Goal: Transaction & Acquisition: Purchase product/service

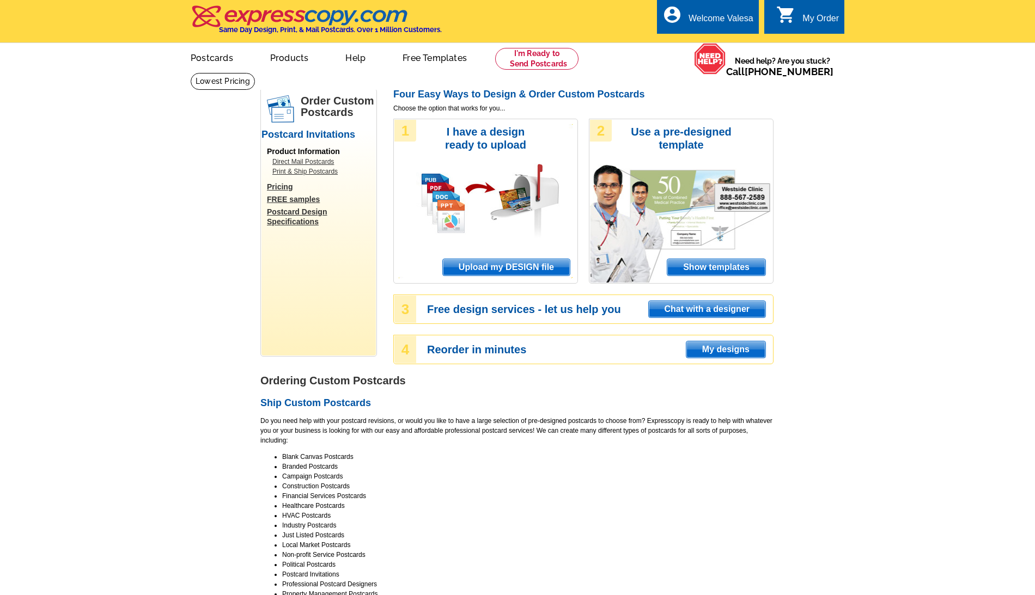
click at [531, 264] on span "Upload my DESIGN file" at bounding box center [506, 267] width 127 height 16
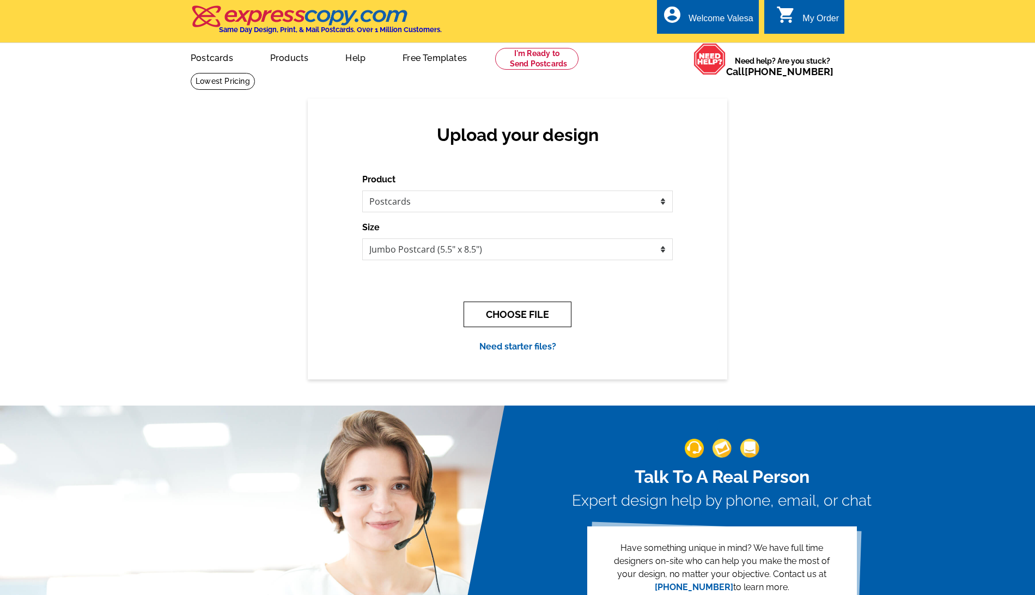
click at [531, 315] on button "CHOOSE FILE" at bounding box center [518, 315] width 108 height 26
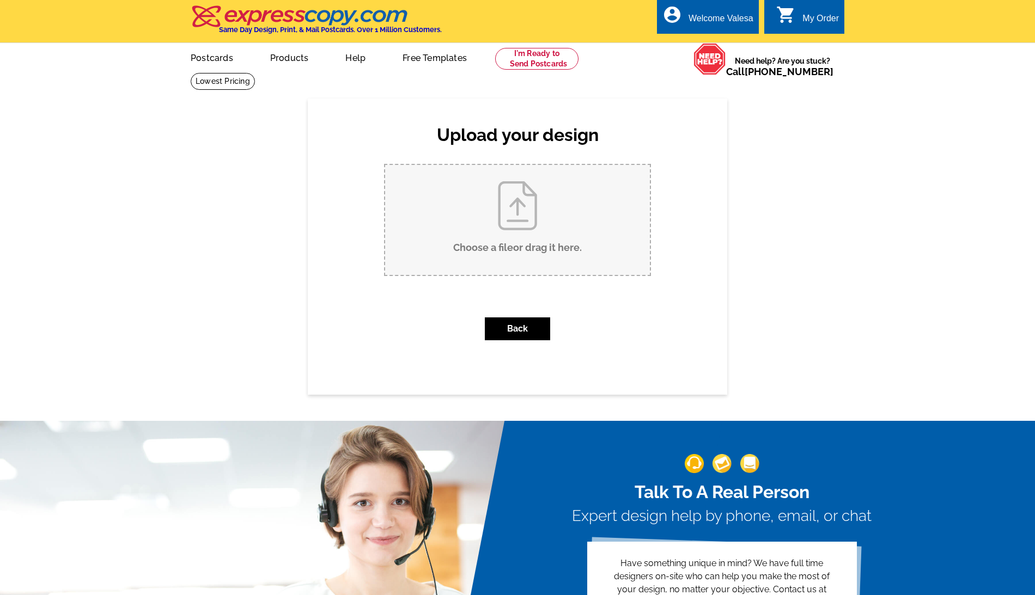
click at [541, 190] on input "Choose a file or drag it here ." at bounding box center [517, 220] width 265 height 110
type input "C:\fakepath\front 8661.pdf"
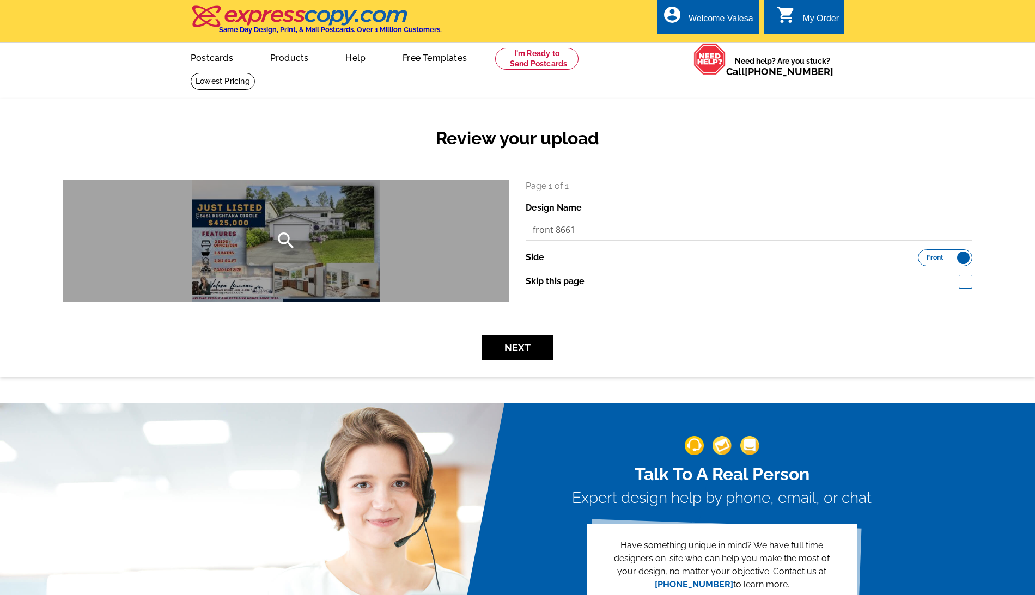
click at [282, 238] on icon "search" at bounding box center [286, 241] width 22 height 22
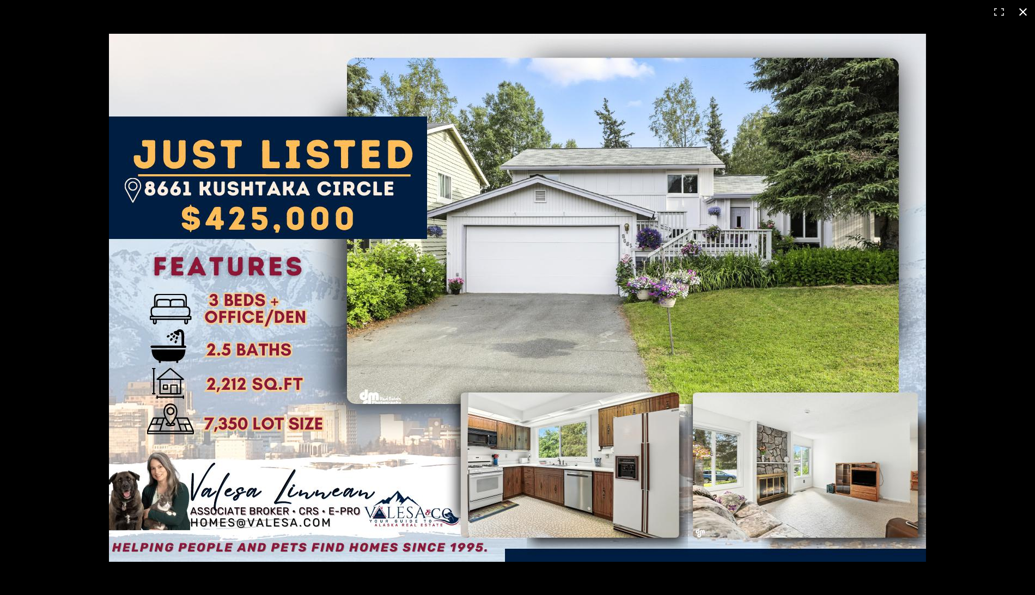
click at [949, 153] on div at bounding box center [608, 321] width 999 height 575
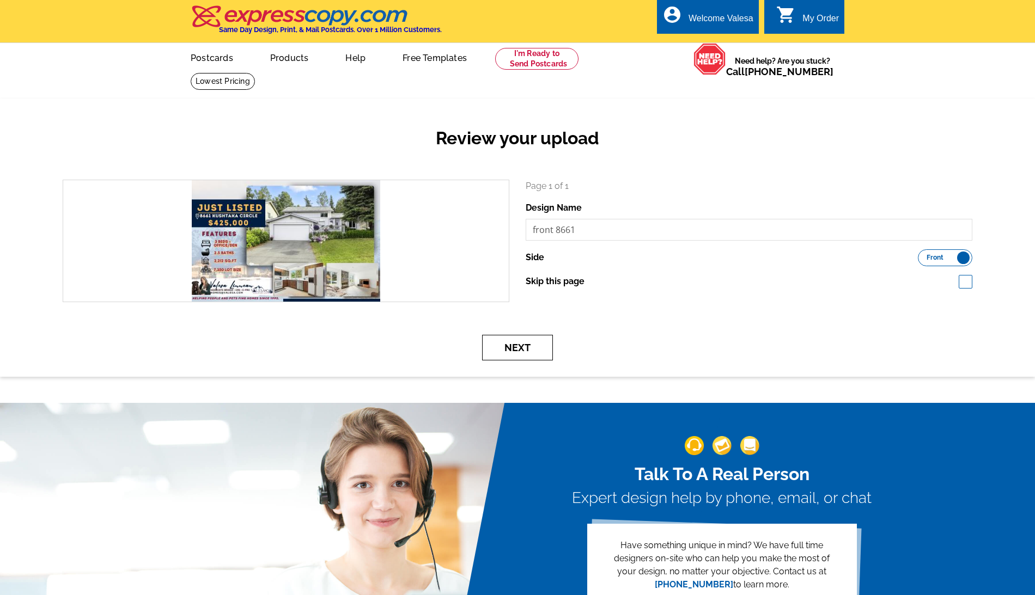
click at [528, 344] on button "Next" at bounding box center [517, 348] width 71 height 26
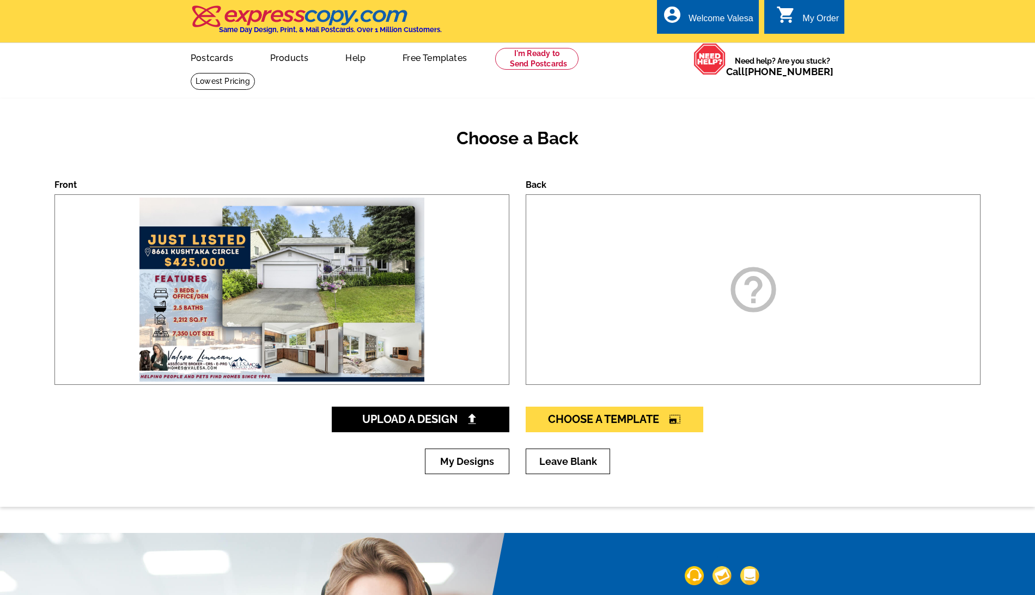
click at [325, 275] on img at bounding box center [282, 290] width 290 height 190
drag, startPoint x: 275, startPoint y: 319, endPoint x: 327, endPoint y: 336, distance: 55.1
click at [275, 319] on img at bounding box center [282, 290] width 290 height 190
click at [447, 422] on span "Upload A Design" at bounding box center [420, 419] width 117 height 13
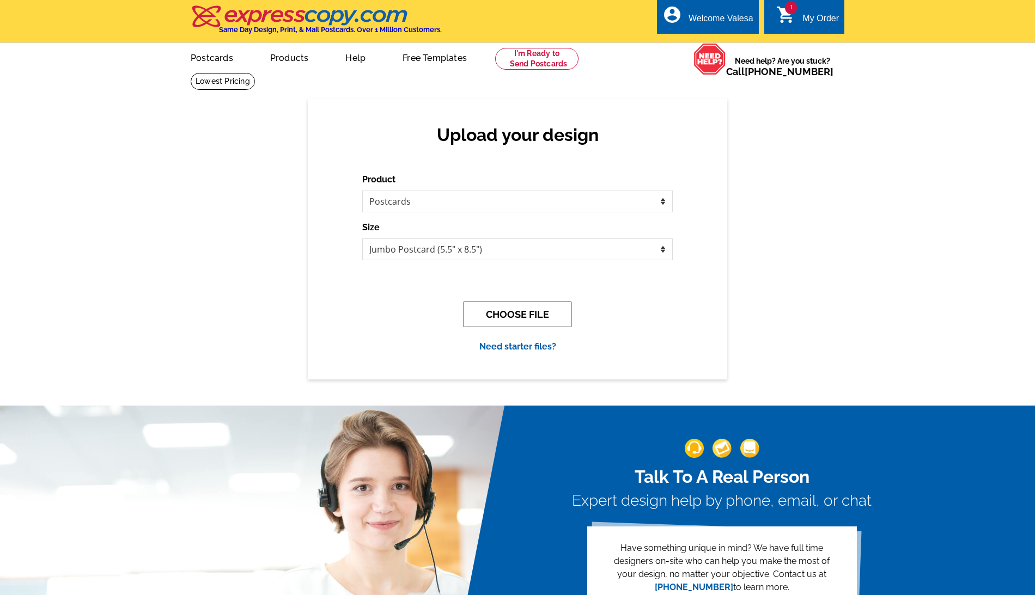
click at [550, 305] on button "CHOOSE FILE" at bounding box center [518, 315] width 108 height 26
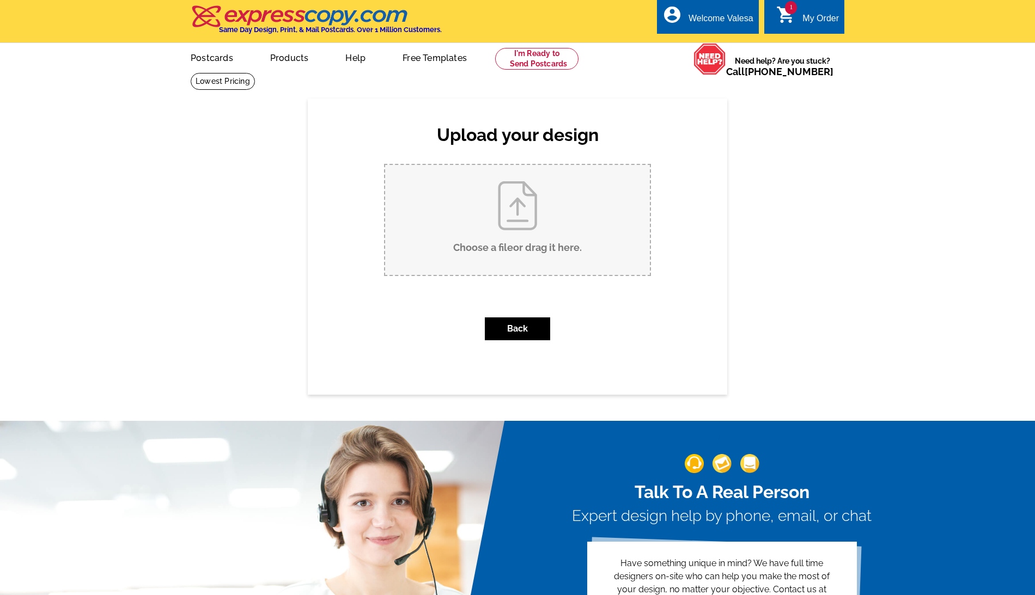
click at [547, 239] on input "Choose a file or drag it here ." at bounding box center [517, 220] width 265 height 110
type input "C:\fakepath\back 8661.pdf"
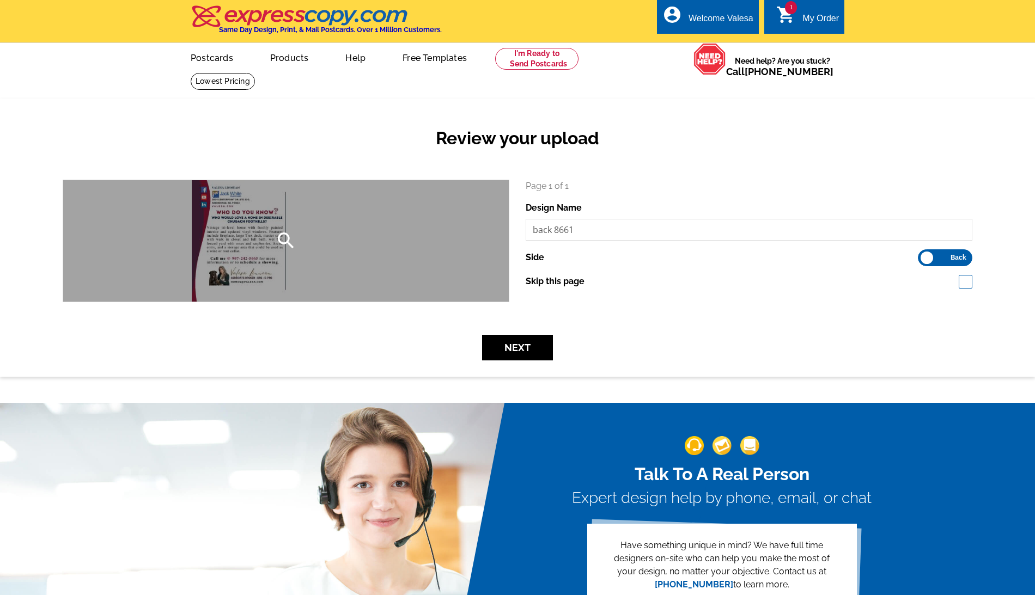
click at [283, 230] on icon "search" at bounding box center [286, 241] width 22 height 22
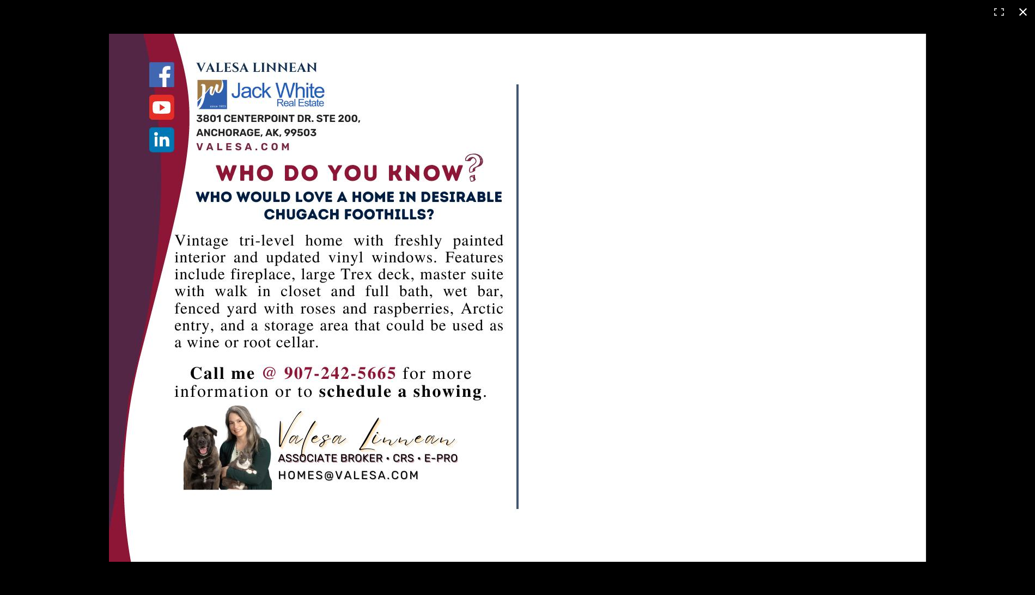
click at [977, 221] on div at bounding box center [608, 321] width 999 height 575
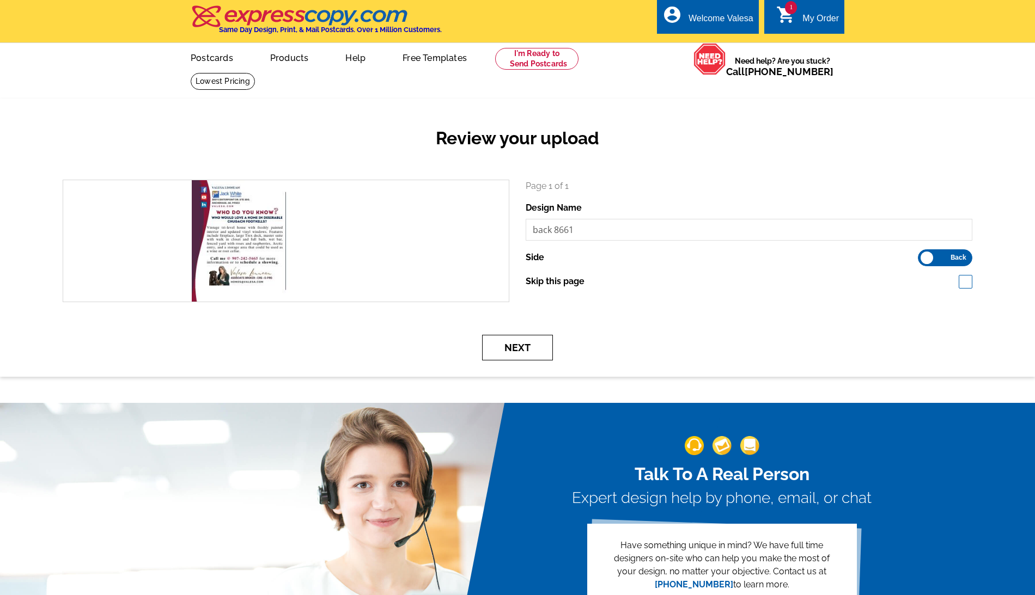
click at [546, 343] on button "Next" at bounding box center [517, 348] width 71 height 26
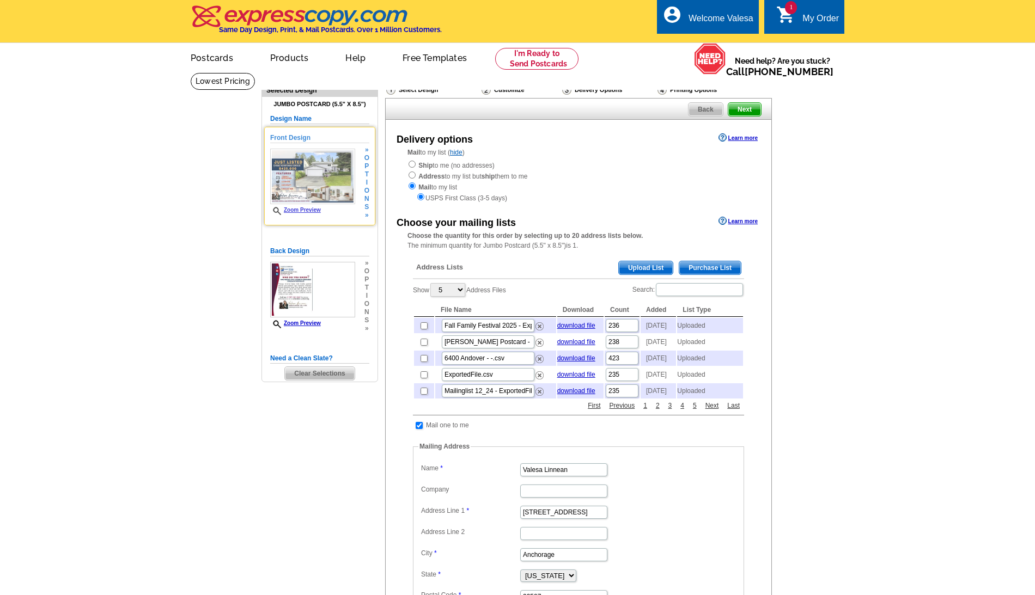
click at [334, 183] on img at bounding box center [312, 177] width 85 height 56
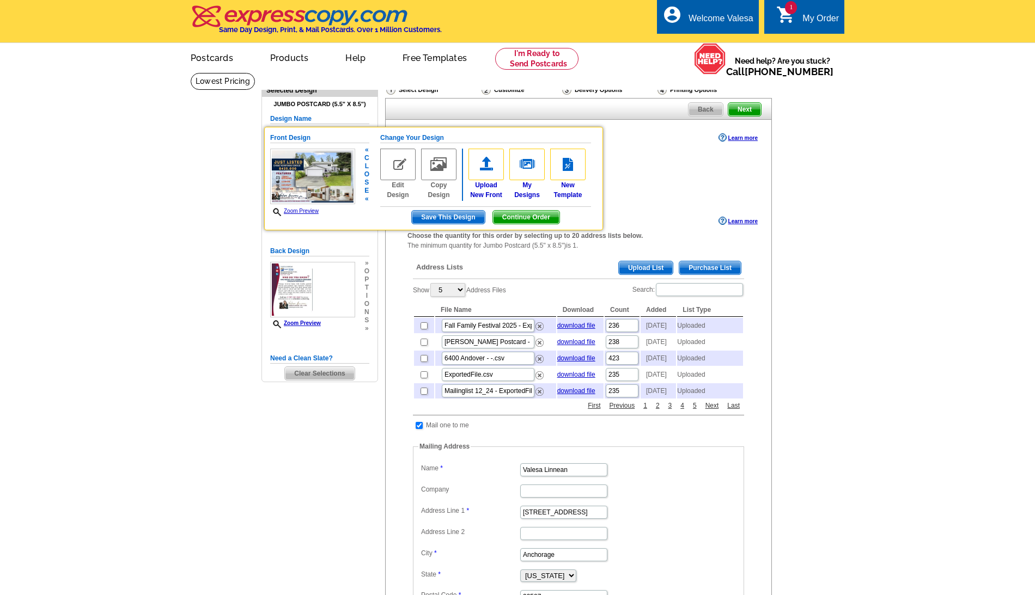
click at [290, 214] on link "Zoom Preview" at bounding box center [294, 211] width 48 height 6
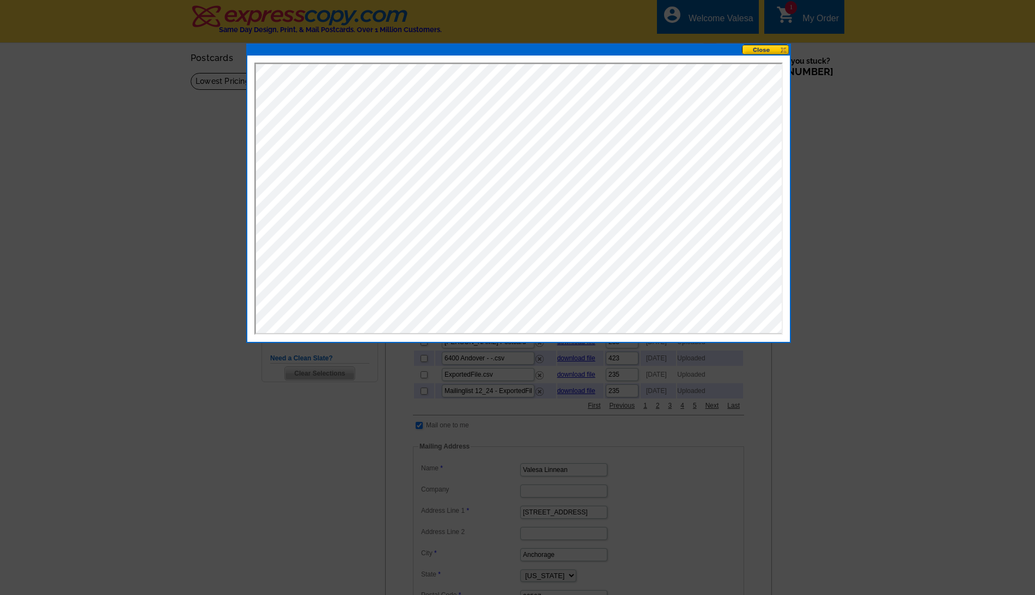
click at [217, 236] on div at bounding box center [517, 297] width 1035 height 595
click at [755, 47] on button at bounding box center [766, 50] width 48 height 10
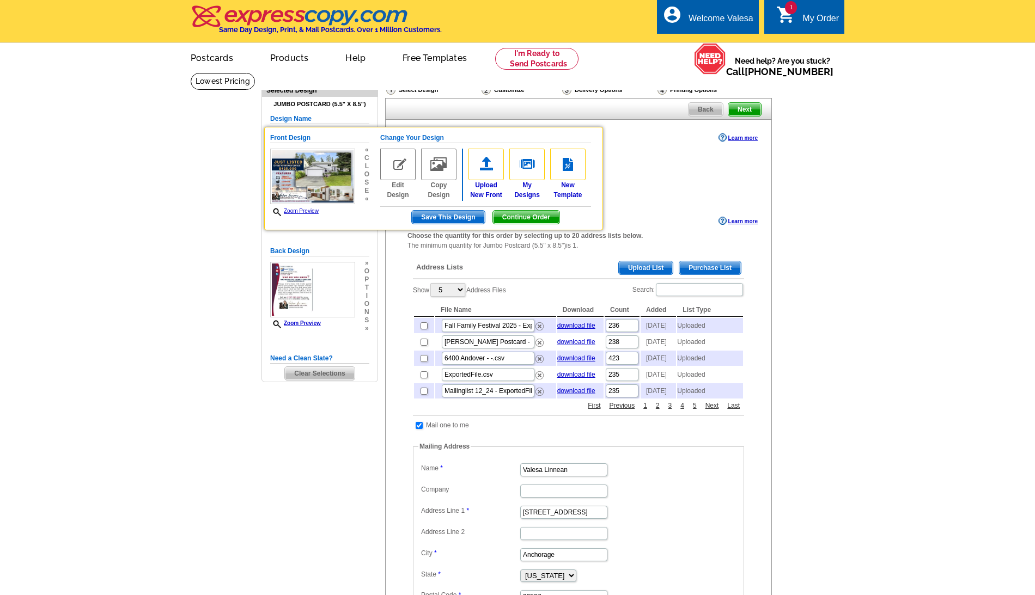
click at [673, 181] on div "Ship to me (no addresses) Address to my list but ship them to me Mail to my lis…" at bounding box center [578, 182] width 342 height 44
click at [445, 224] on span "Save This Design" at bounding box center [448, 217] width 72 height 13
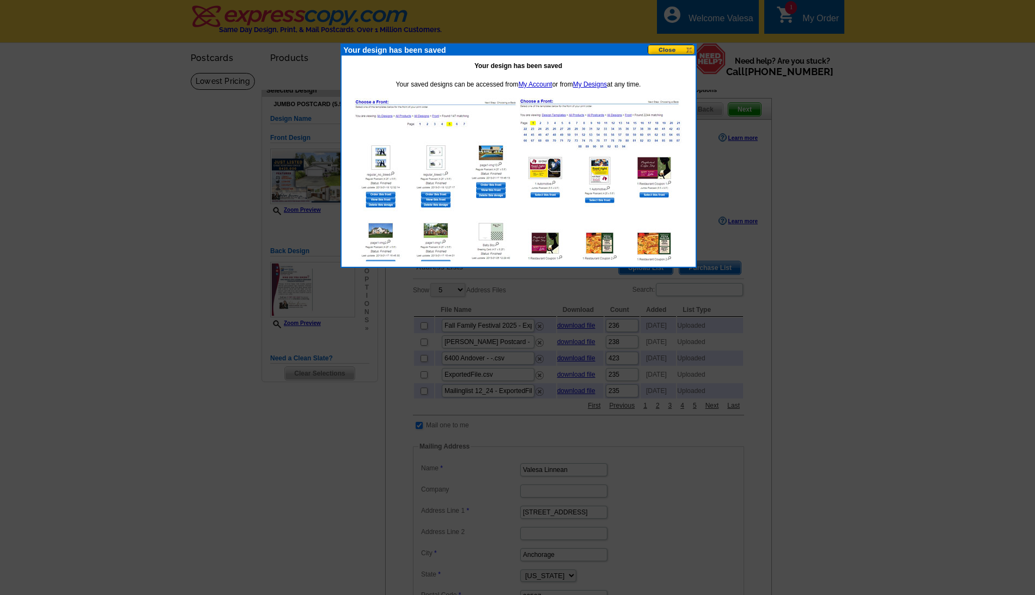
click at [665, 47] on button at bounding box center [672, 50] width 48 height 10
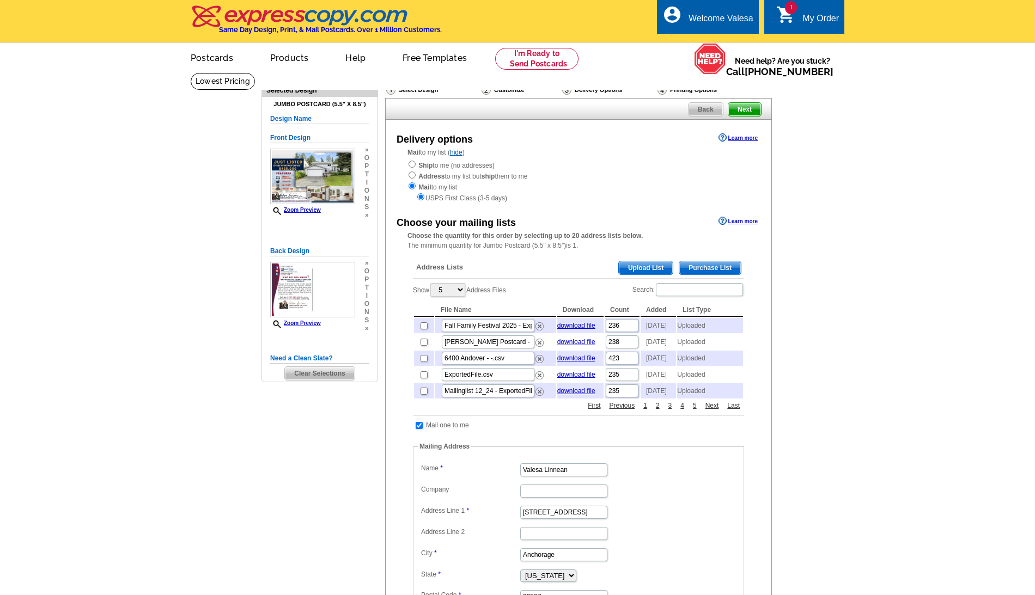
click at [654, 261] on span "Upload List" at bounding box center [646, 267] width 54 height 13
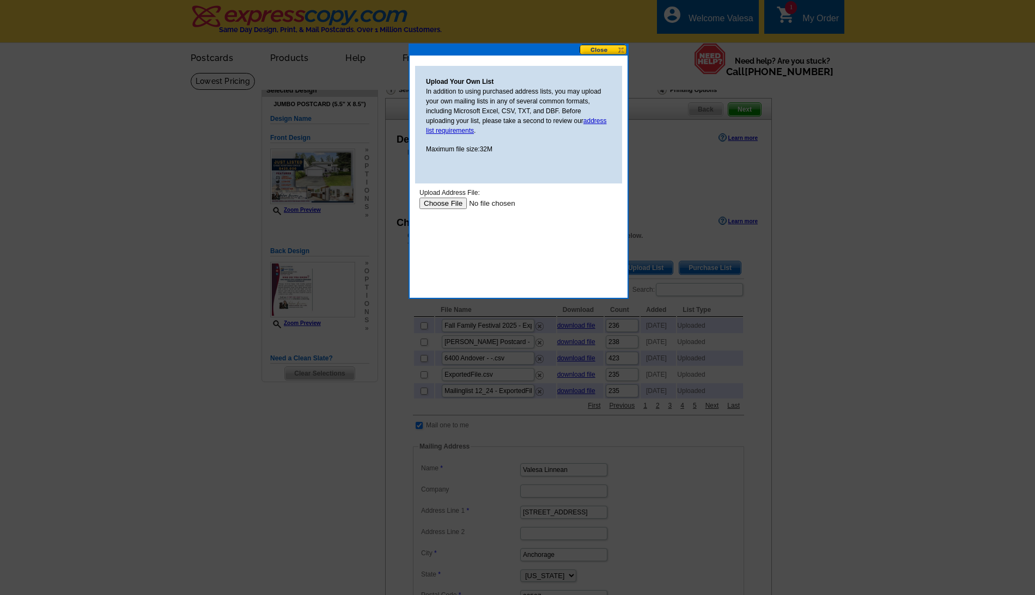
click at [447, 208] on input "file" at bounding box center [488, 203] width 138 height 11
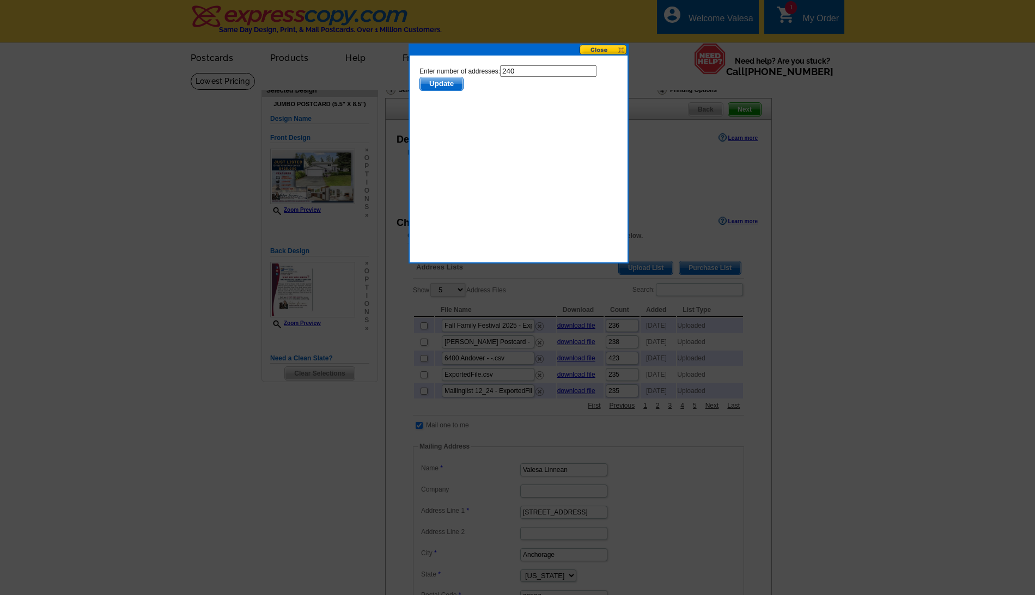
click at [527, 66] on input "240" at bounding box center [548, 70] width 96 height 11
type input "239"
click at [430, 82] on span "Update" at bounding box center [441, 83] width 43 height 13
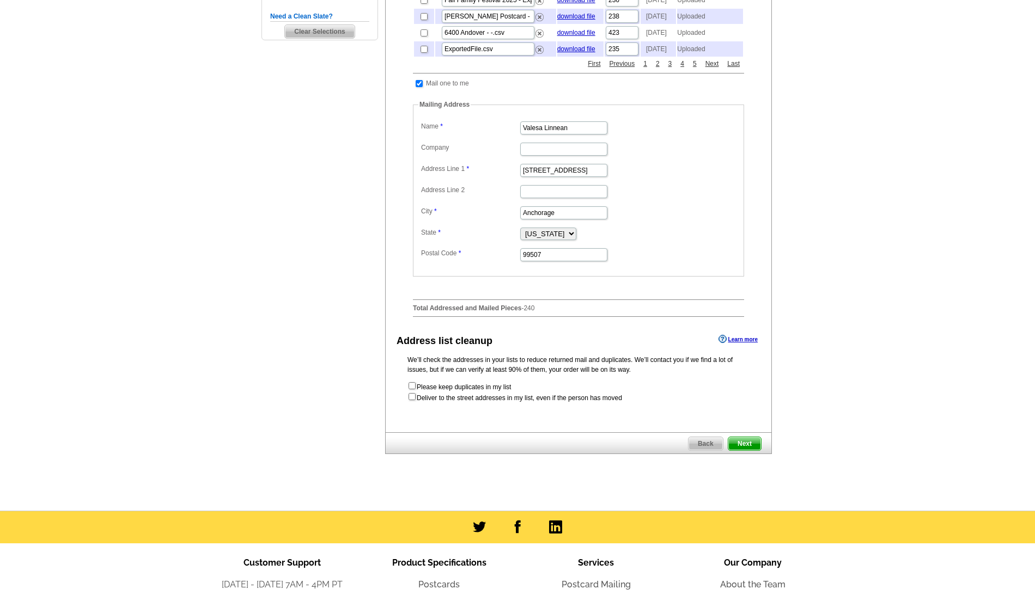
scroll to position [366, 0]
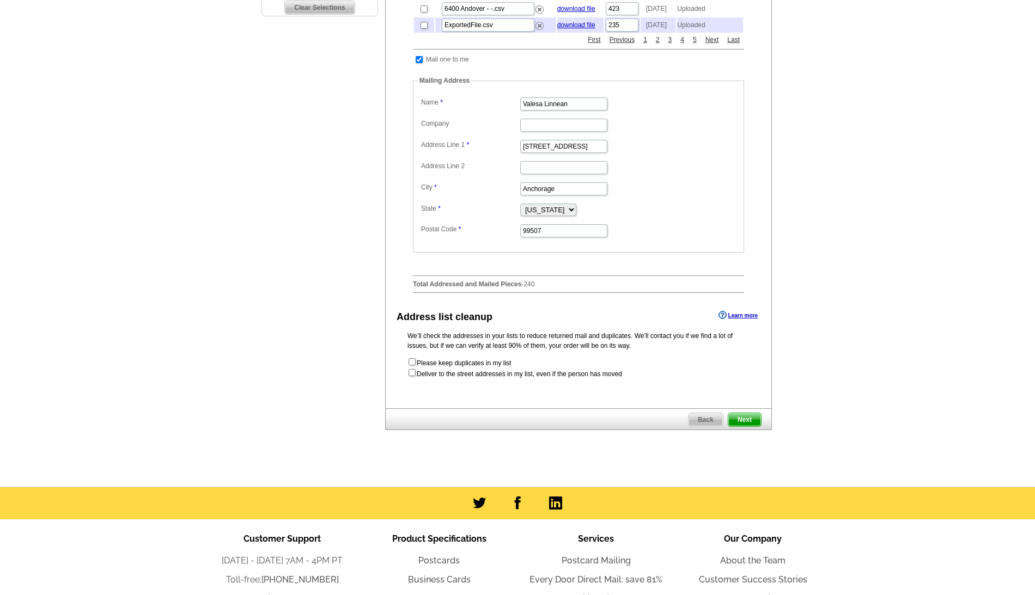
click at [738, 427] on span "Next" at bounding box center [744, 419] width 33 height 13
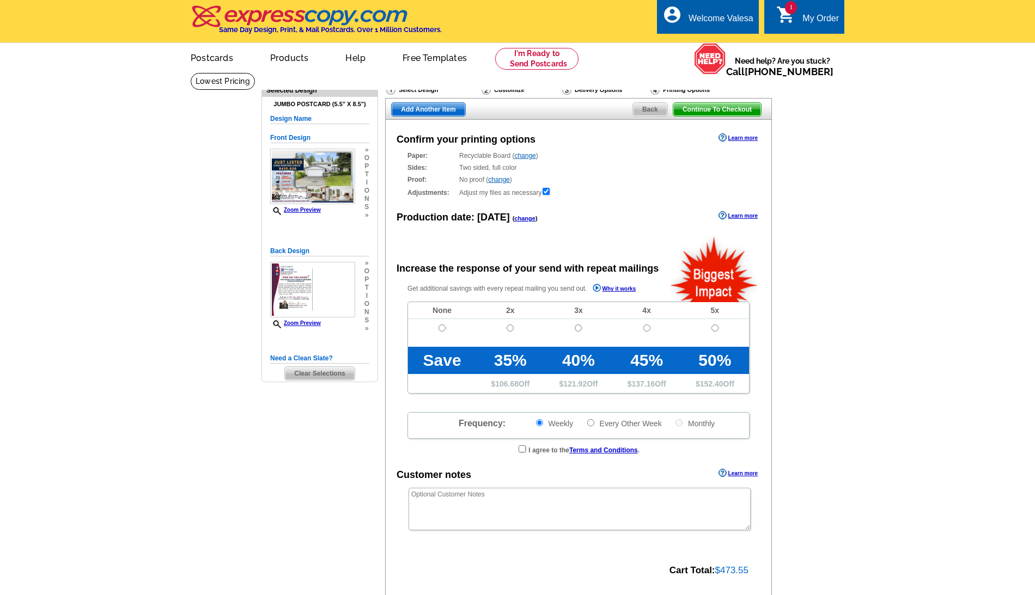
radio input "false"
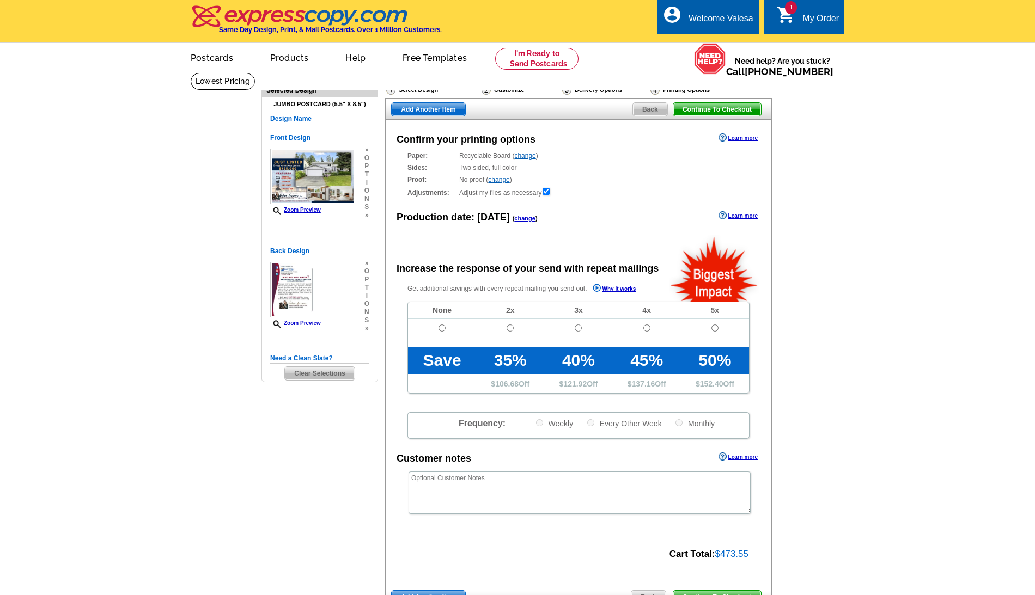
click at [442, 328] on td at bounding box center [442, 333] width 68 height 28
click at [443, 325] on input "radio" at bounding box center [442, 328] width 7 height 7
radio input "true"
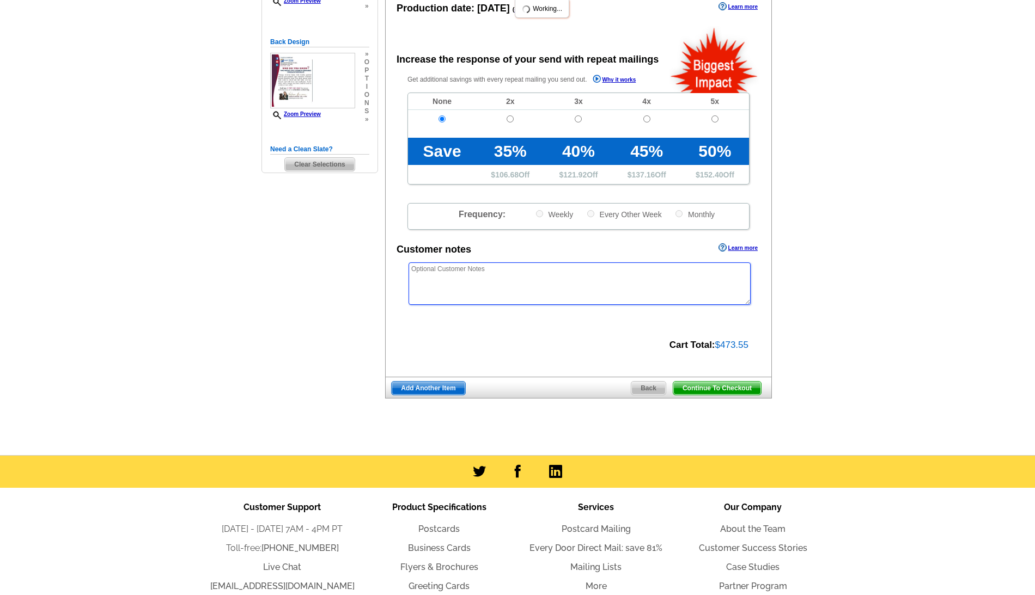
click at [486, 283] on textarea at bounding box center [580, 284] width 342 height 42
paste textarea "Please make this a bleed as long as no text is cut off."
type textarea "Please make this a bleed as long as no text is cut off."
click at [745, 384] on span "Continue To Checkout" at bounding box center [717, 388] width 88 height 13
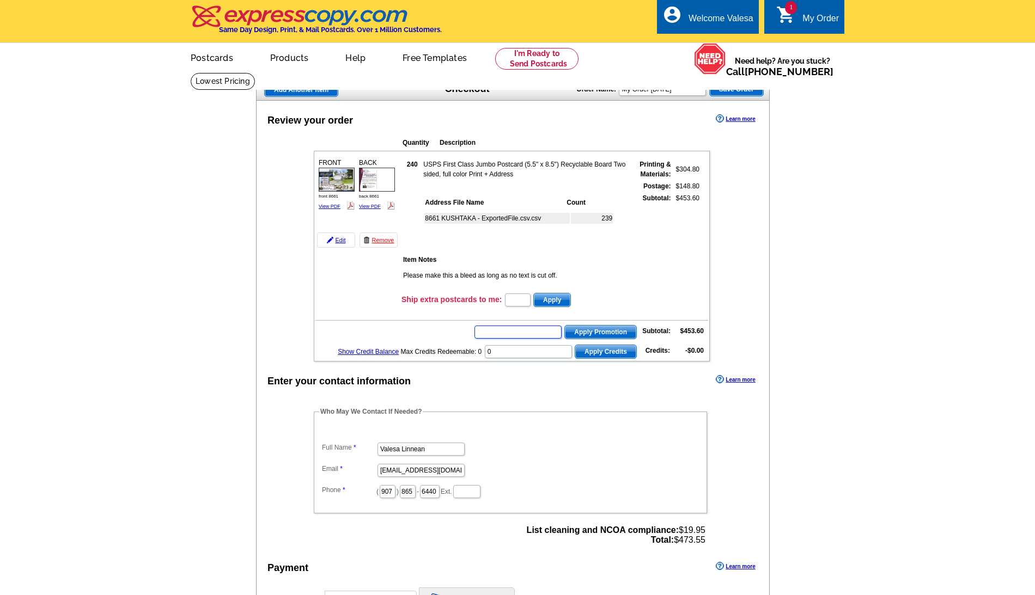
click at [506, 326] on input "text" at bounding box center [517, 332] width 87 height 13
paste input "CHAT20"
type input "CHAT20"
click at [576, 330] on span "Apply Promotion" at bounding box center [600, 332] width 71 height 13
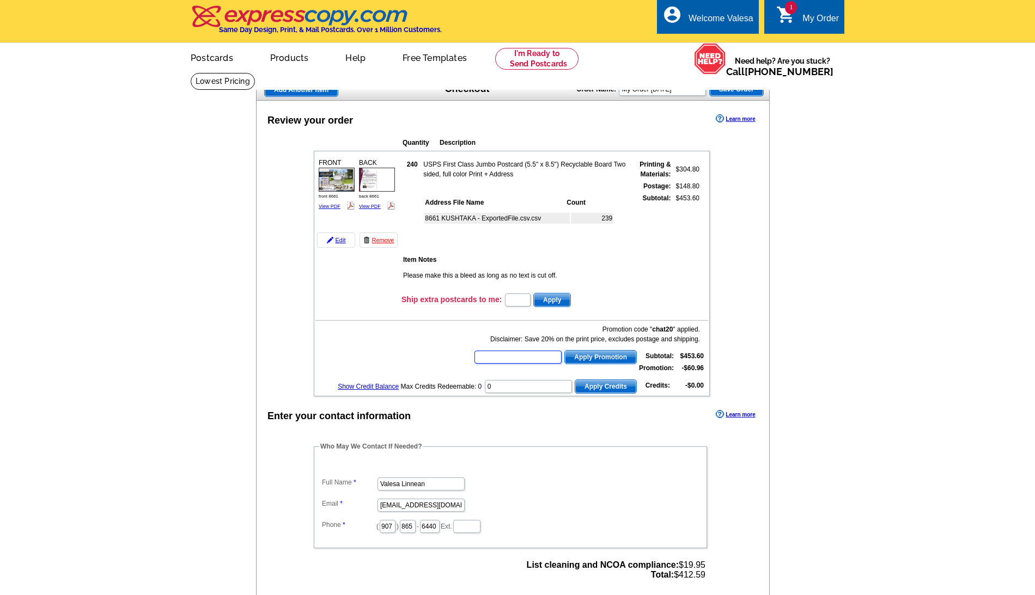
click at [511, 357] on input "text" at bounding box center [517, 357] width 87 height 13
paste input "HURRY40"
type input "HURRY40"
click at [591, 354] on span "Apply Promotion" at bounding box center [600, 357] width 71 height 13
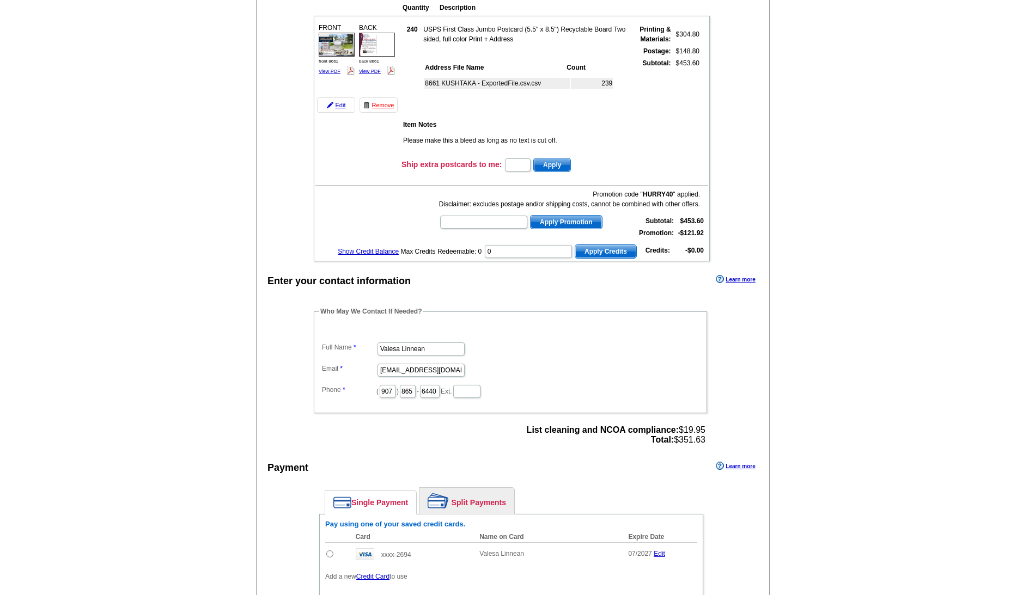
scroll to position [261, 0]
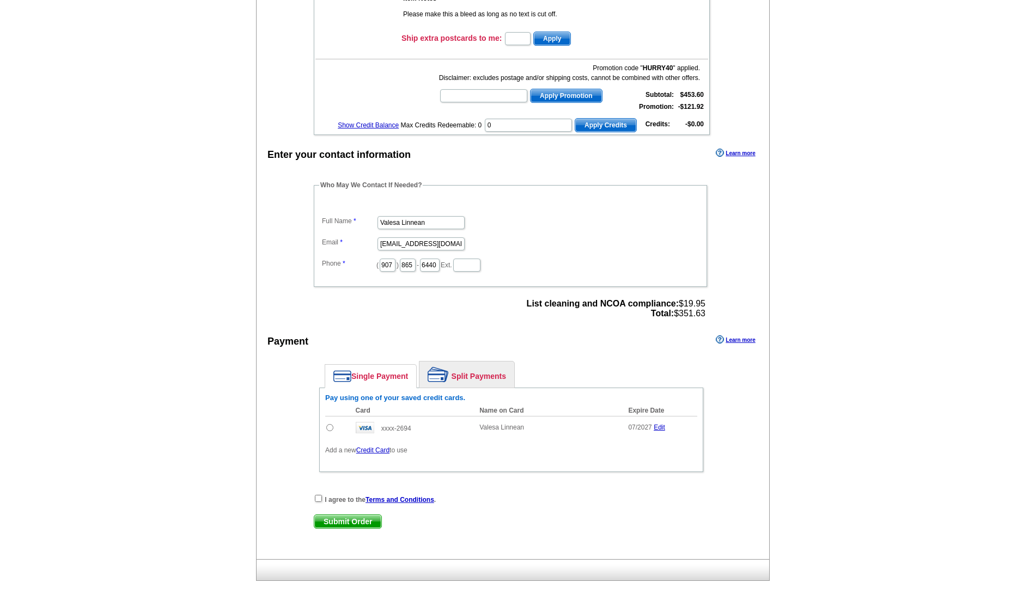
click at [333, 424] on td at bounding box center [337, 427] width 25 height 23
click at [331, 425] on input "radio" at bounding box center [329, 427] width 7 height 7
radio input "true"
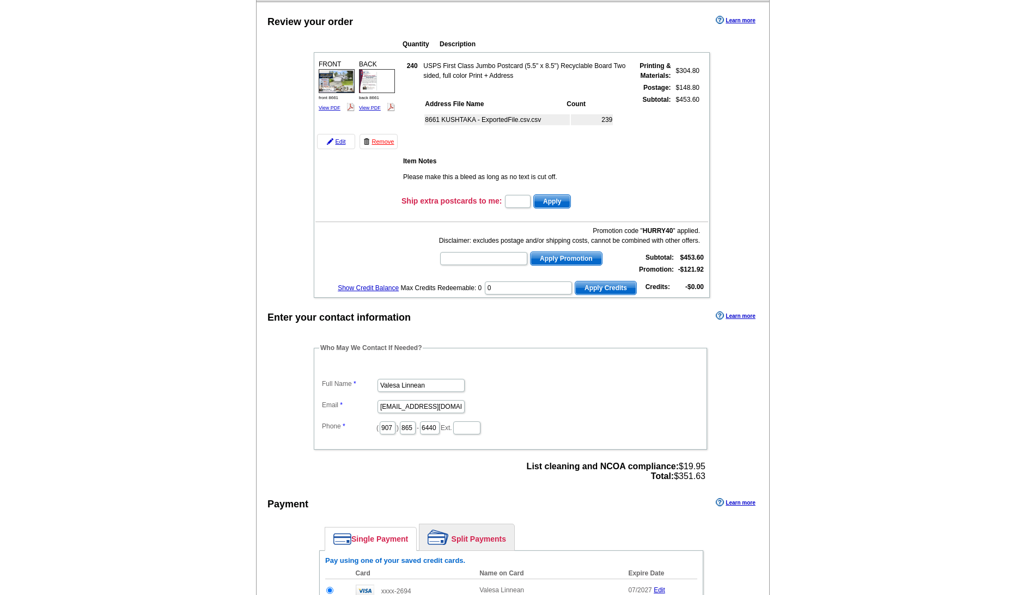
scroll to position [494, 0]
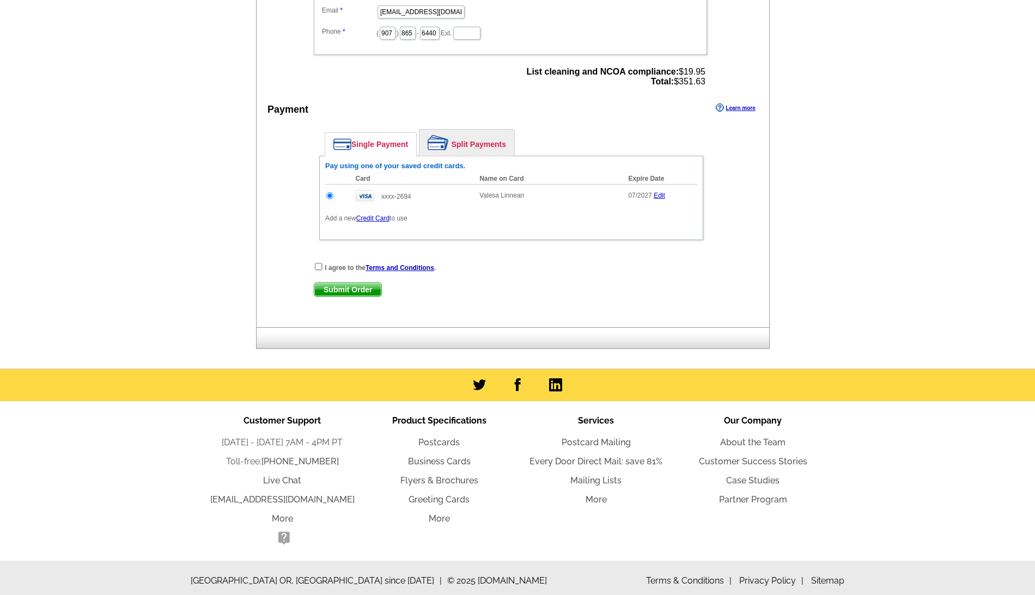
click at [319, 263] on input "checkbox" at bounding box center [318, 266] width 7 height 7
checkbox input "true"
click at [332, 287] on span "Submit Order" at bounding box center [347, 289] width 67 height 13
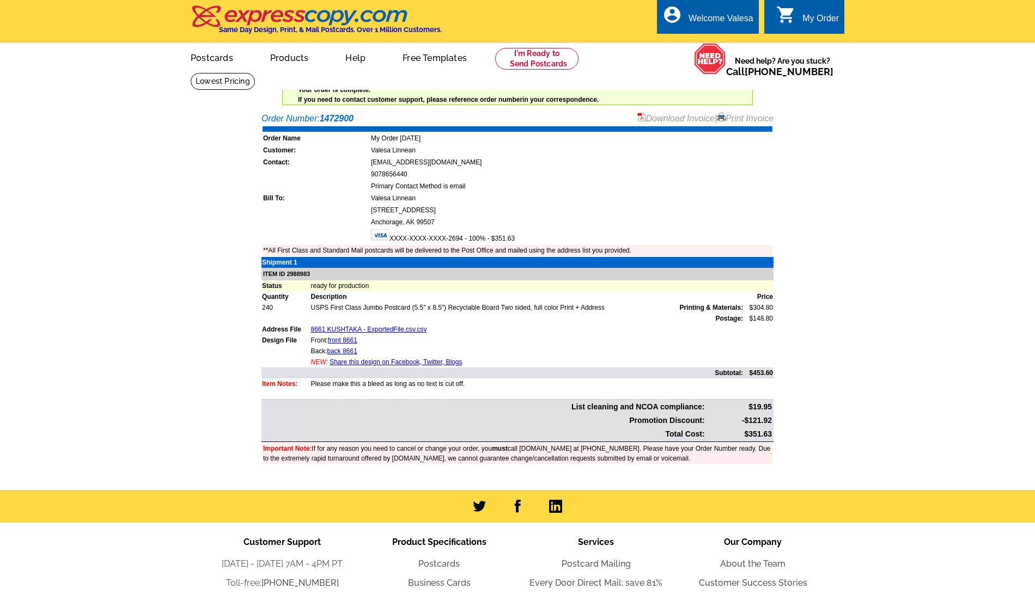
click at [727, 116] on link "Print Invoice" at bounding box center [745, 118] width 57 height 9
click at [671, 114] on link "Download Invoice" at bounding box center [675, 118] width 77 height 9
